Goal: Information Seeking & Learning: Learn about a topic

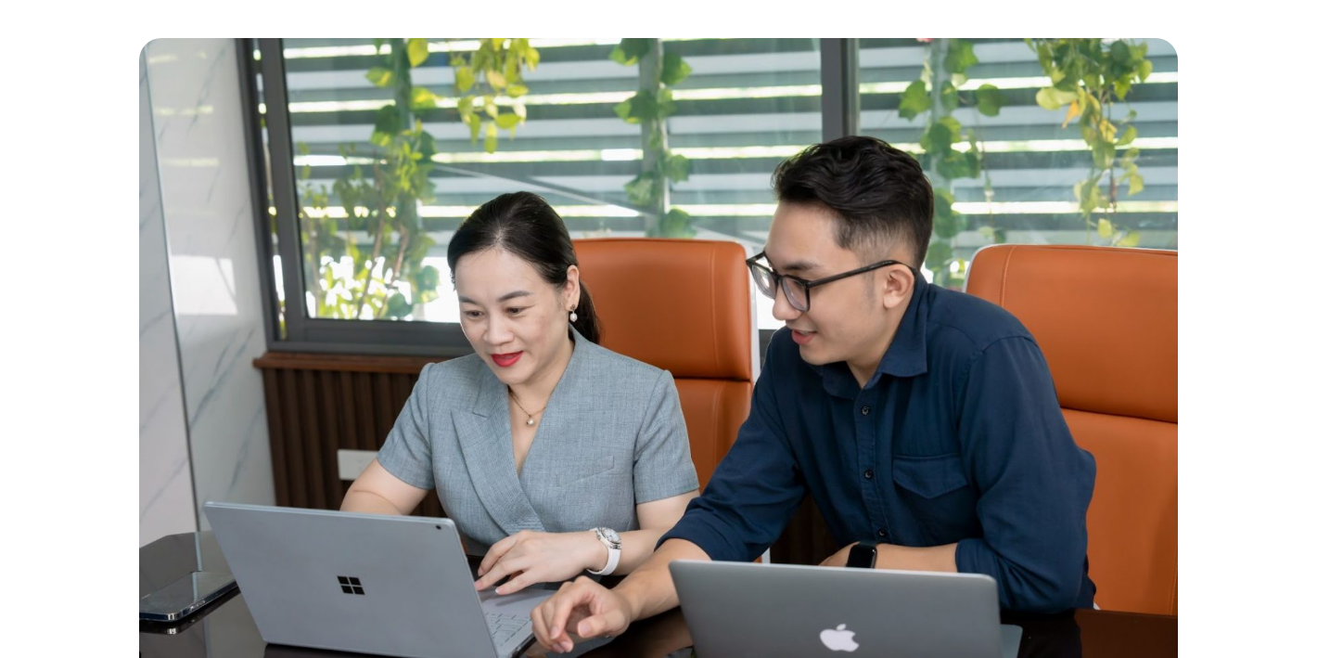
scroll to position [426, 0]
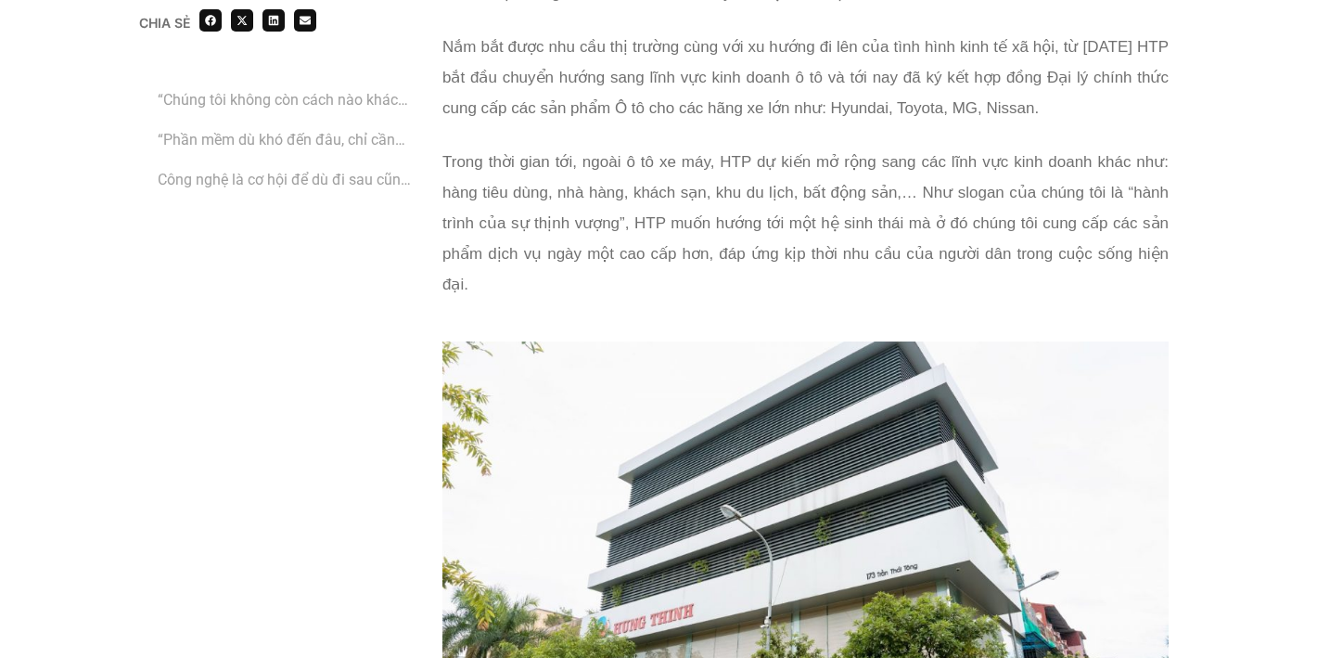
scroll to position [2060, 0]
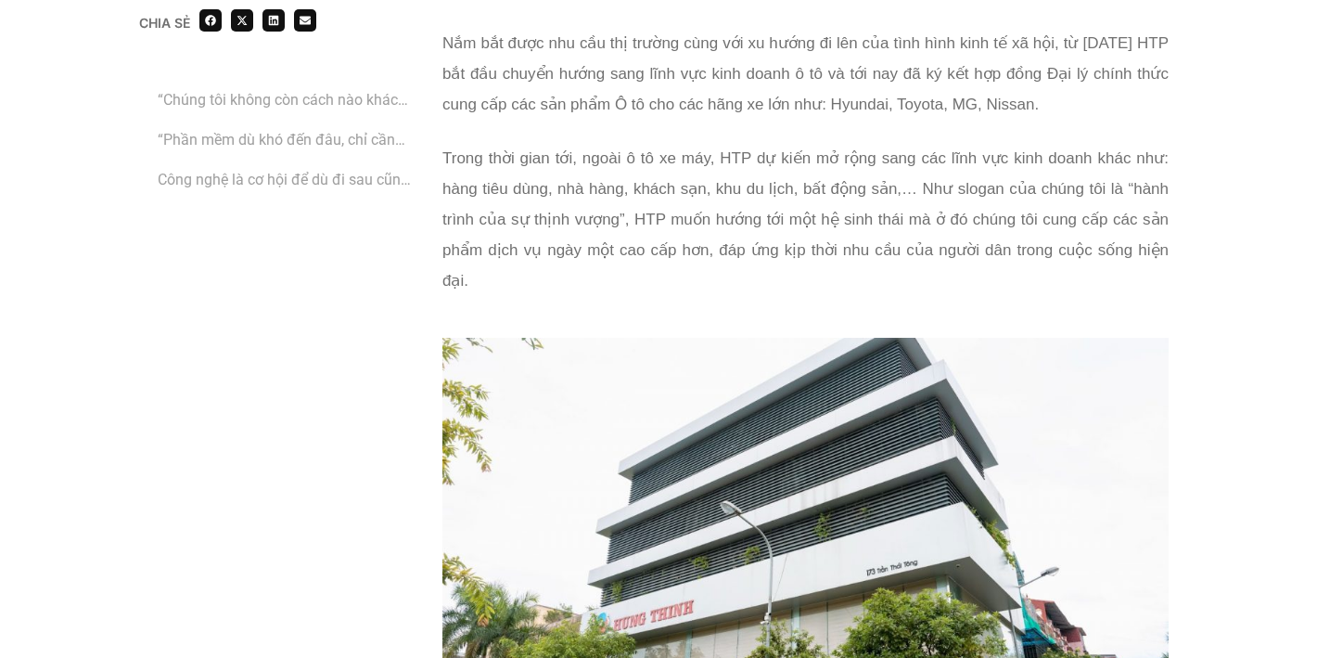
click at [706, 165] on p "Trong thời gian tới, ngoài ô tô xe máy, HTP dự kiến mở rộng sang các lĩnh vực k…" at bounding box center [806, 219] width 726 height 153
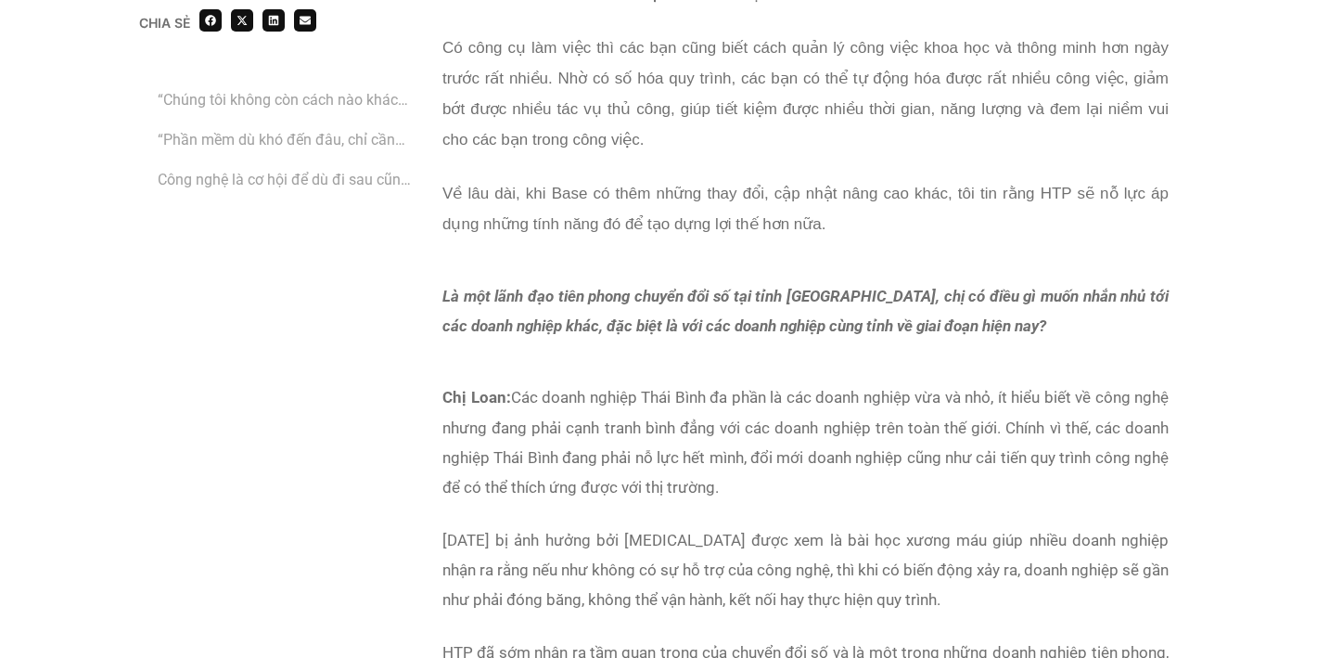
scroll to position [7865, 0]
